Goal: Transaction & Acquisition: Purchase product/service

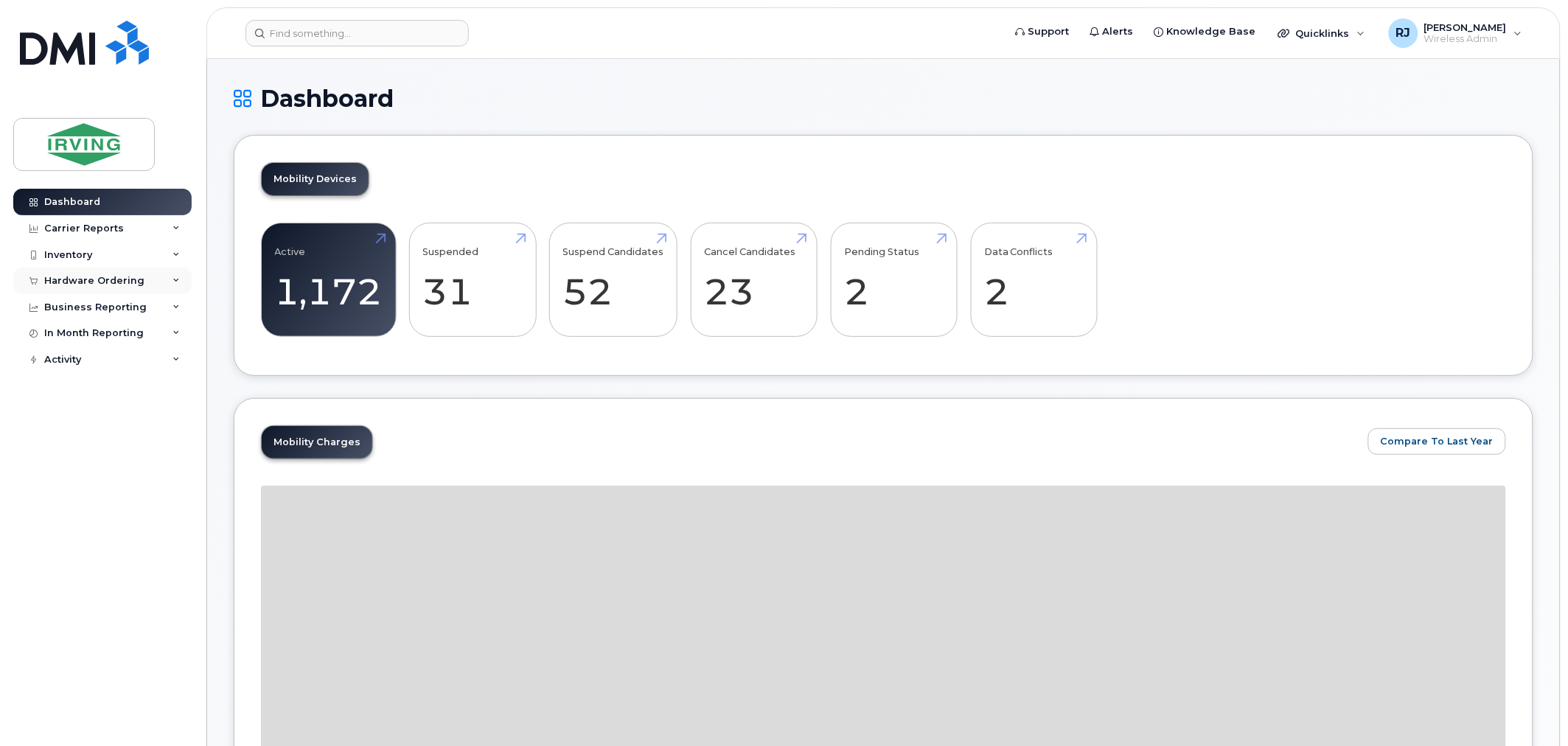
click at [93, 279] on div "Hardware Ordering" at bounding box center [94, 281] width 100 height 12
click at [104, 303] on link "Overview" at bounding box center [115, 308] width 153 height 28
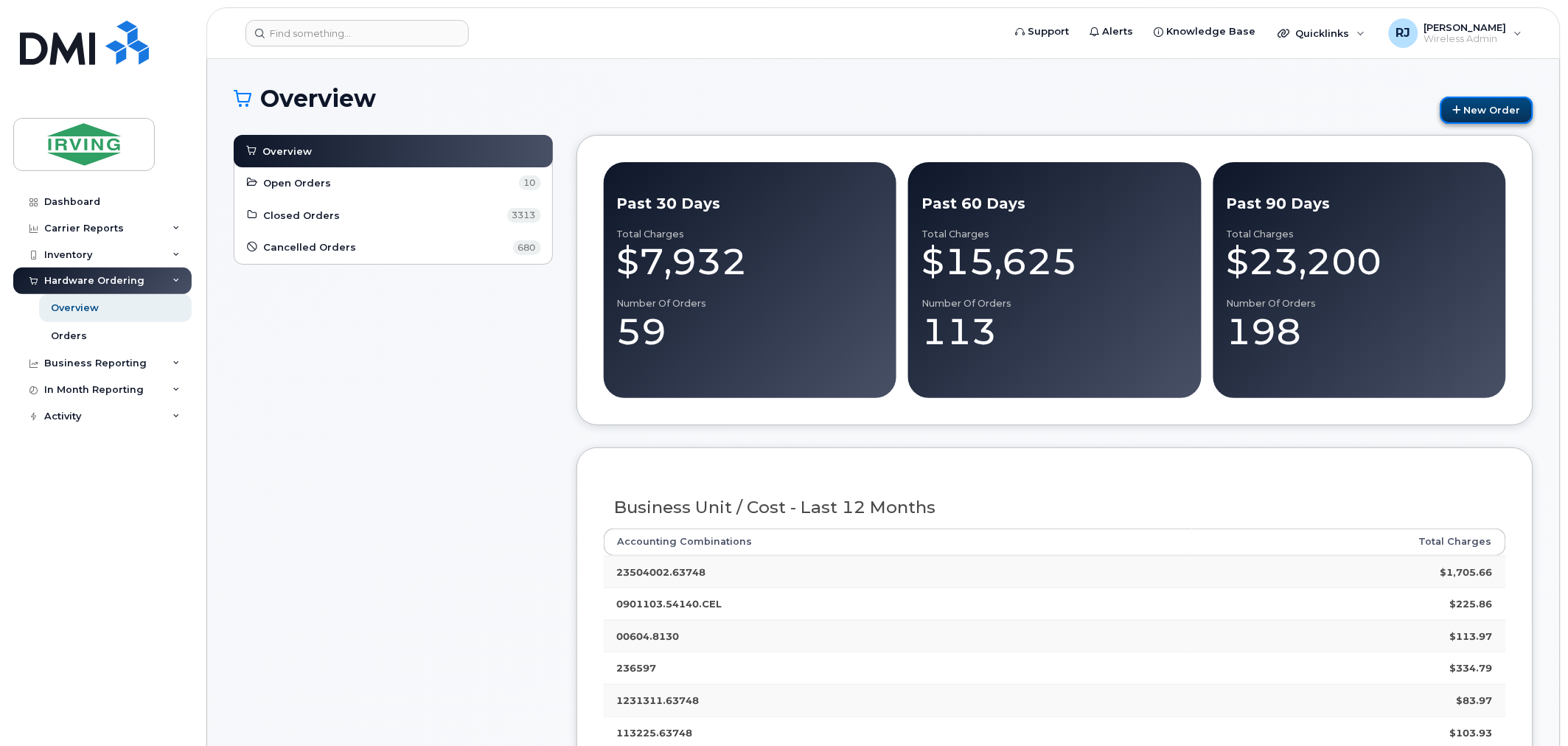
click at [1511, 116] on link "New Order" at bounding box center [1487, 110] width 93 height 27
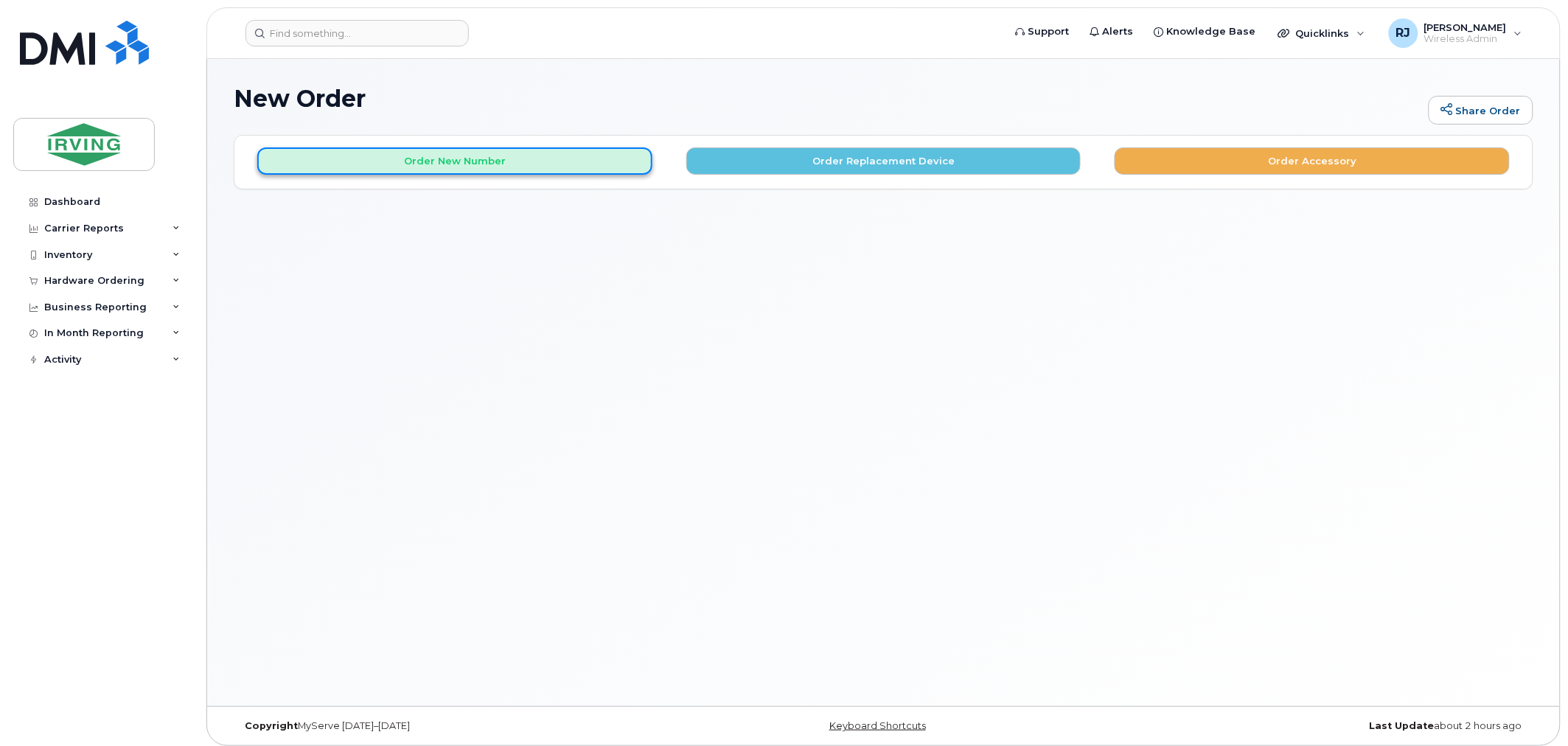
click at [601, 153] on button "Order New Number" at bounding box center [454, 161] width 395 height 27
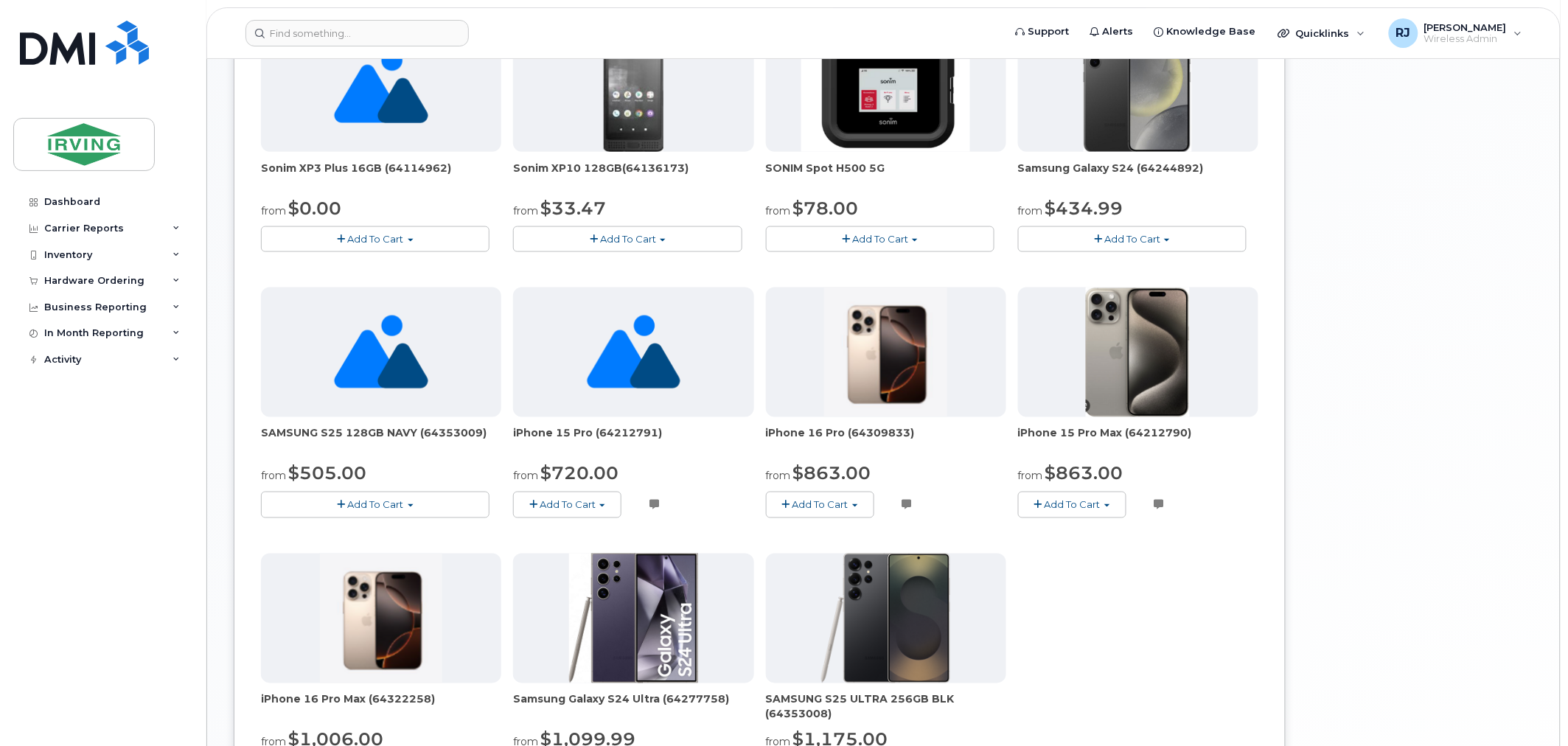
scroll to position [807, 0]
